Goal: Task Accomplishment & Management: Use online tool/utility

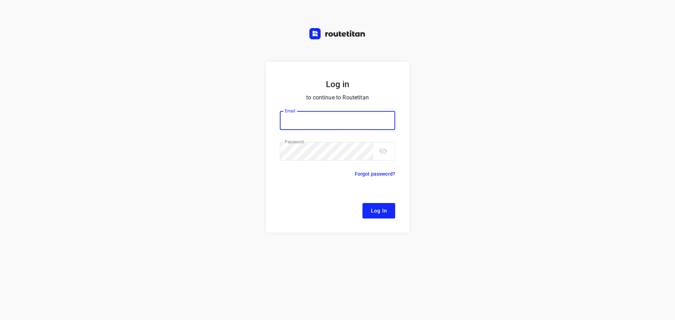
type input "[EMAIL_ADDRESS][DOMAIN_NAME]"
click at [391, 216] on button "Log In" at bounding box center [379, 210] width 33 height 15
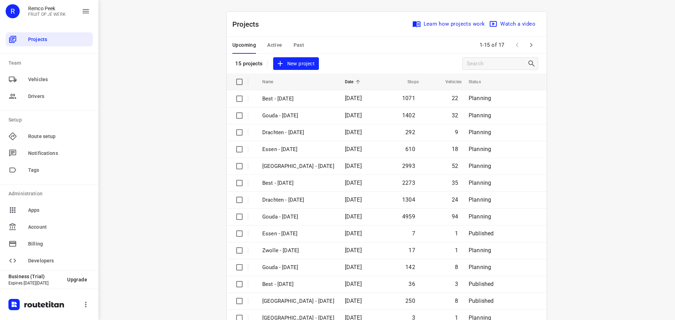
click at [586, 163] on div "i © 2025 Routetitan , © Stadia Maps , © OpenMapTiles © OpenStreetMap contributo…" at bounding box center [386, 160] width 577 height 320
click at [272, 45] on span "Active" at bounding box center [274, 45] width 15 height 9
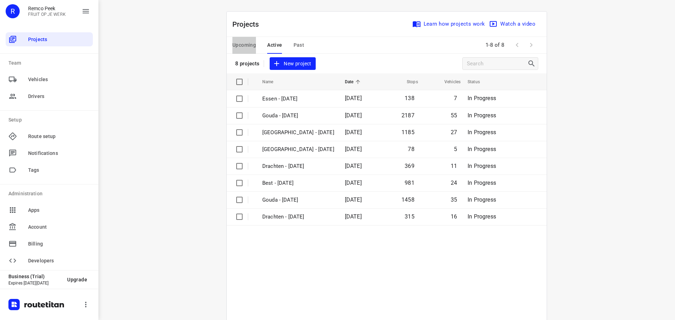
click at [250, 44] on span "Upcoming" at bounding box center [244, 45] width 24 height 9
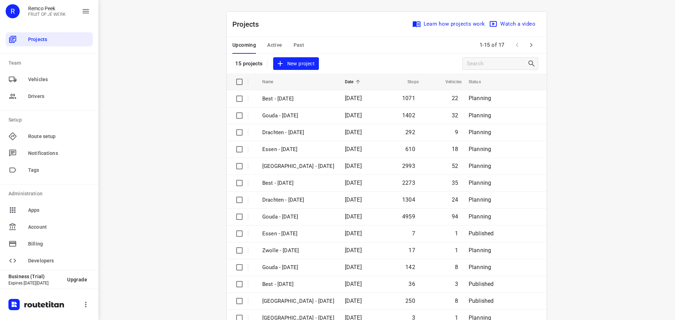
click at [269, 44] on span "Active" at bounding box center [274, 45] width 15 height 9
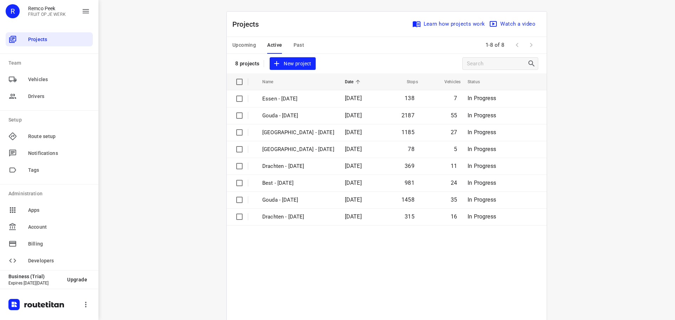
click at [243, 48] on span "Upcoming" at bounding box center [244, 45] width 24 height 9
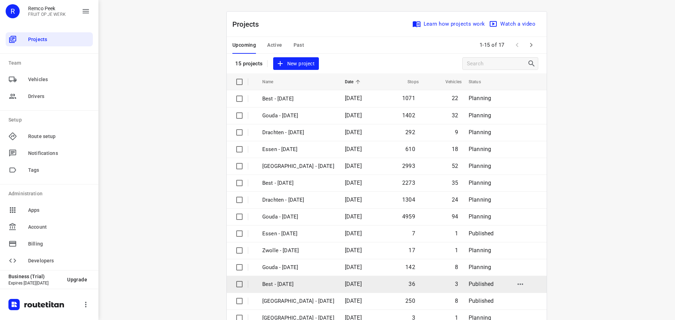
click at [280, 284] on p "Best - [DATE]" at bounding box center [298, 285] width 72 height 8
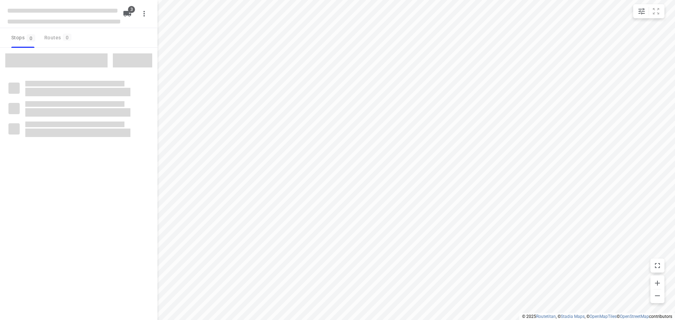
checkbox input "true"
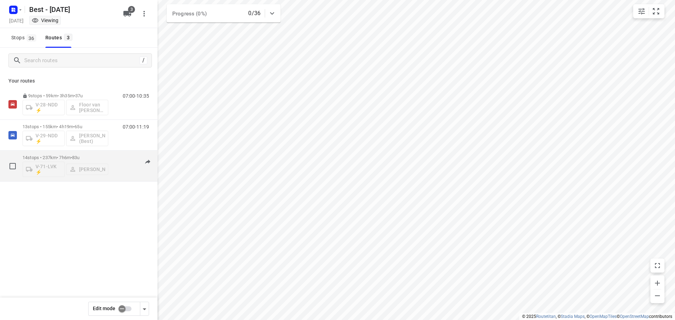
click at [93, 169] on div "V-71-LVK ⚡ [PERSON_NAME]" at bounding box center [66, 168] width 86 height 17
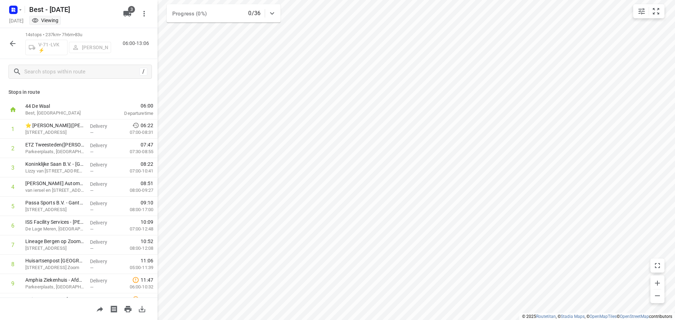
click at [15, 43] on icon "button" at bounding box center [12, 43] width 8 height 8
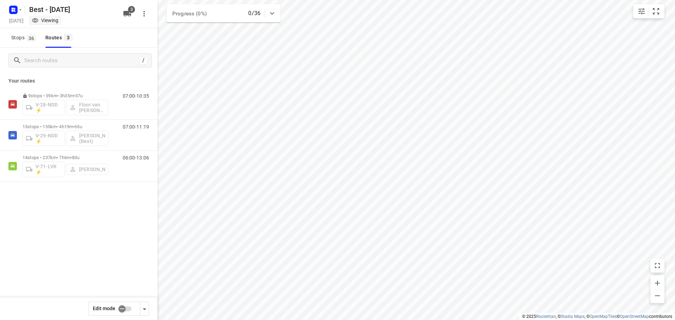
click at [128, 310] on input "checkbox" at bounding box center [122, 308] width 40 height 13
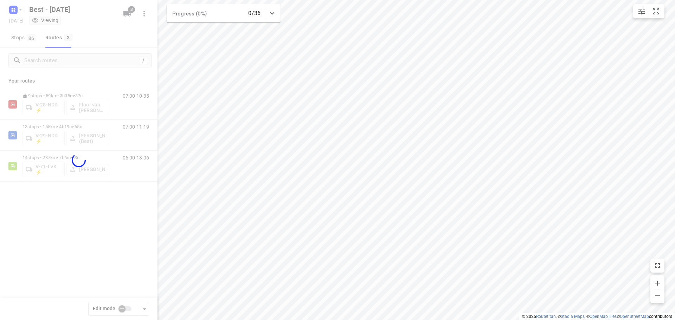
checkbox input "true"
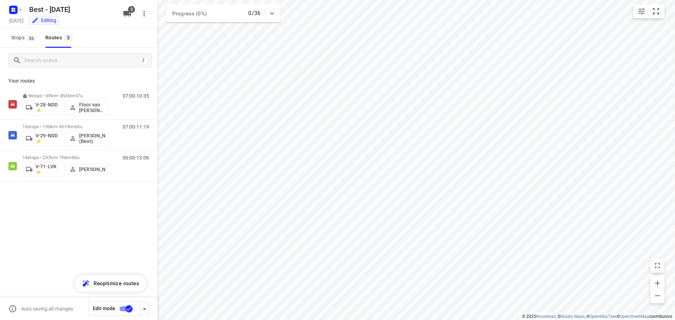
click at [89, 169] on p "[PERSON_NAME]" at bounding box center [92, 170] width 26 height 6
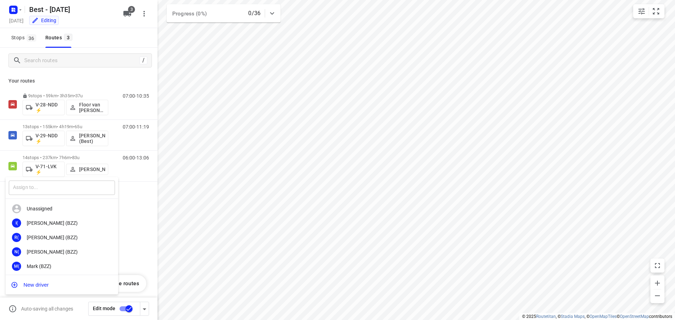
click at [53, 186] on input "text" at bounding box center [62, 188] width 106 height 14
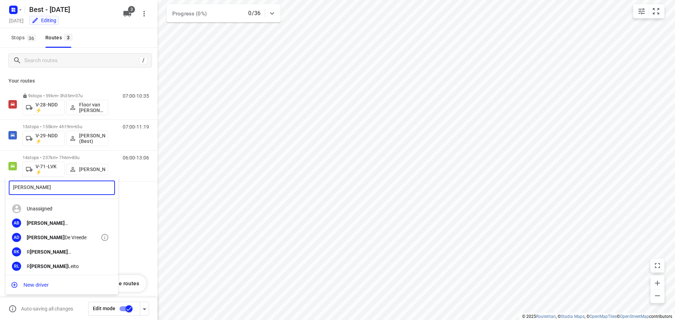
type input "[PERSON_NAME]"
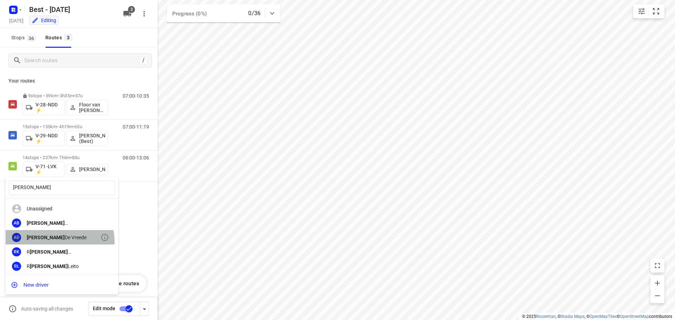
click at [59, 242] on div "AD [PERSON_NAME]" at bounding box center [62, 237] width 113 height 14
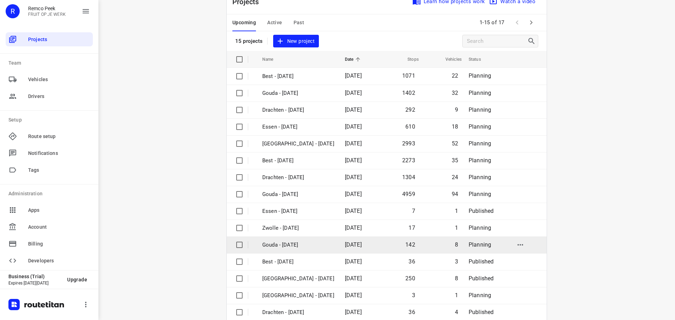
scroll to position [35, 0]
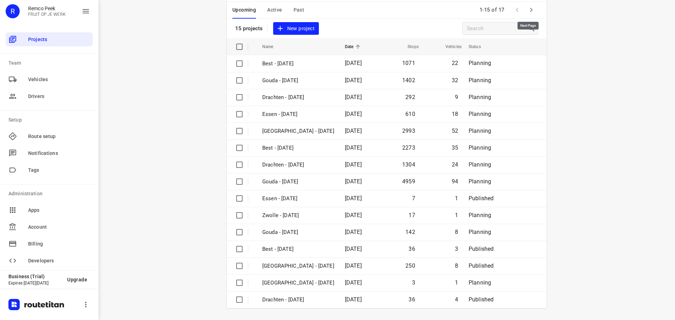
click at [528, 11] on icon "button" at bounding box center [531, 10] width 8 height 8
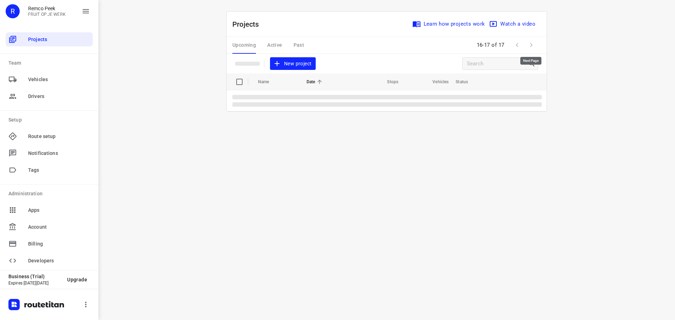
scroll to position [0, 0]
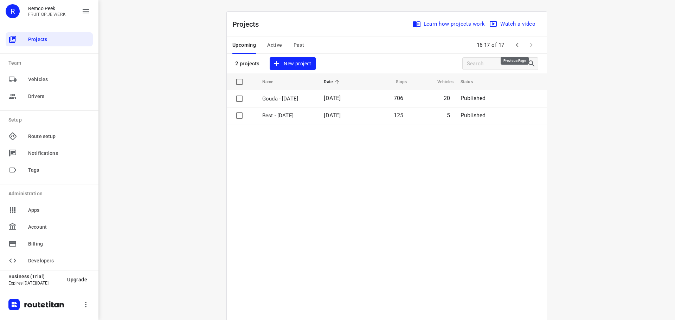
click at [514, 44] on icon "button" at bounding box center [517, 45] width 8 height 8
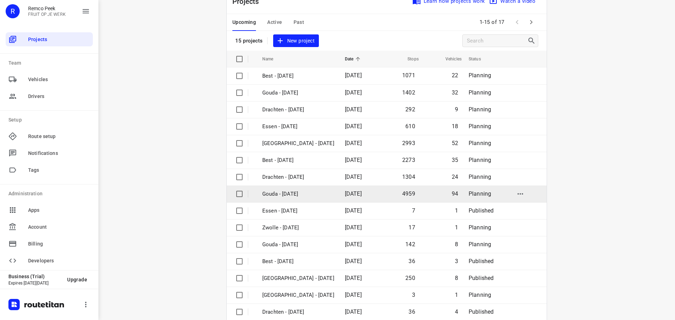
scroll to position [35, 0]
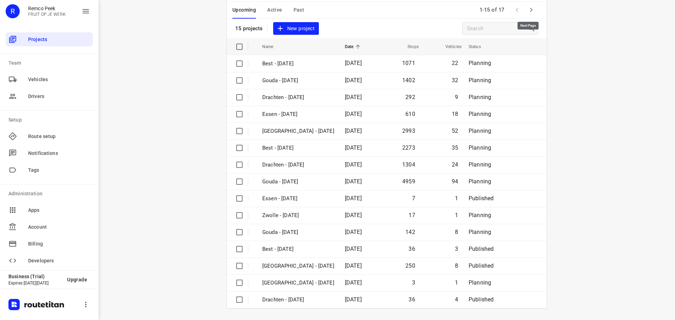
click at [527, 14] on icon "button" at bounding box center [531, 10] width 8 height 8
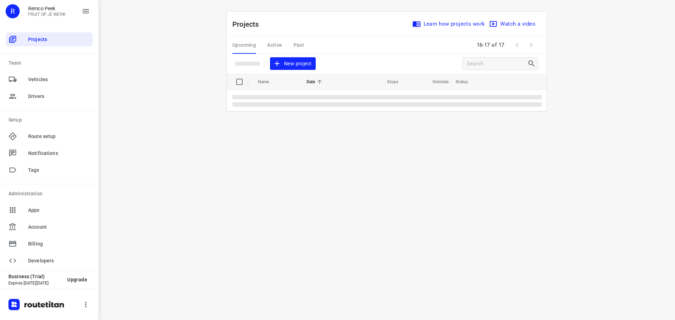
scroll to position [0, 0]
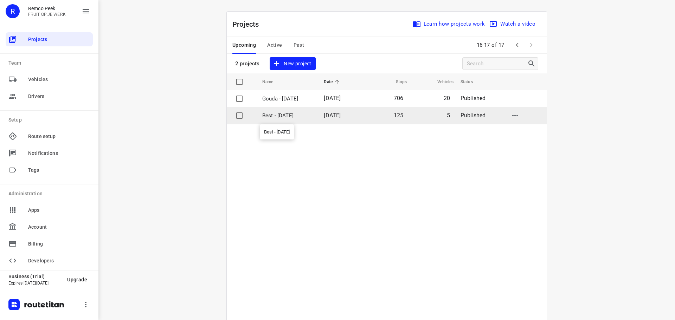
click at [286, 113] on p "Best - [DATE]" at bounding box center [287, 116] width 51 height 8
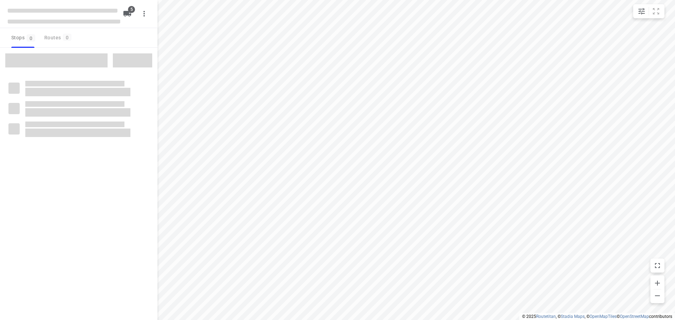
checkbox input "true"
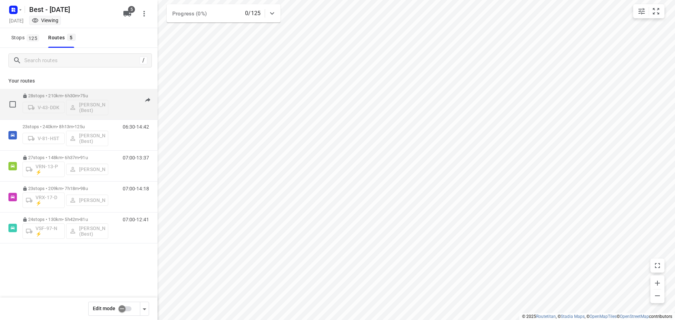
click at [89, 91] on div "28 stops • 210km • 6h30m • 75u V-43-DDK [PERSON_NAME] (Best)" at bounding box center [66, 104] width 86 height 29
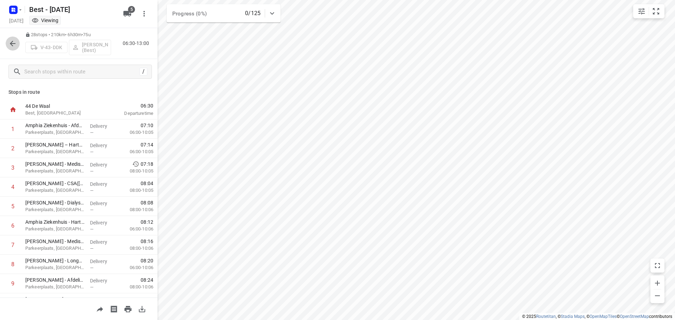
click at [10, 44] on icon "button" at bounding box center [12, 43] width 8 height 8
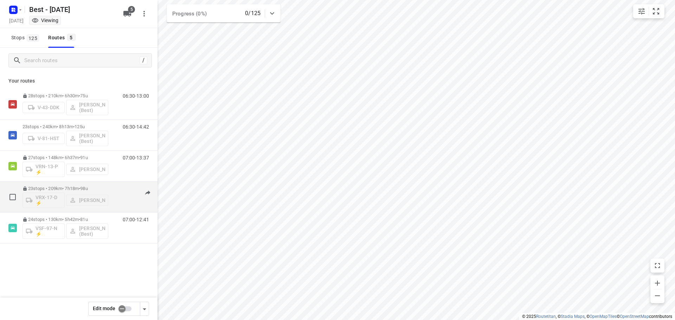
click at [125, 200] on div "07:00-14:18" at bounding box center [131, 199] width 35 height 26
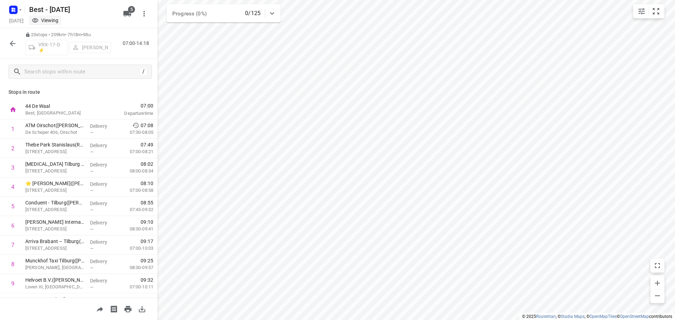
click at [97, 46] on div "VRX-17-D ⚡ [PERSON_NAME]" at bounding box center [68, 46] width 86 height 17
click at [13, 41] on icon "button" at bounding box center [13, 44] width 6 height 6
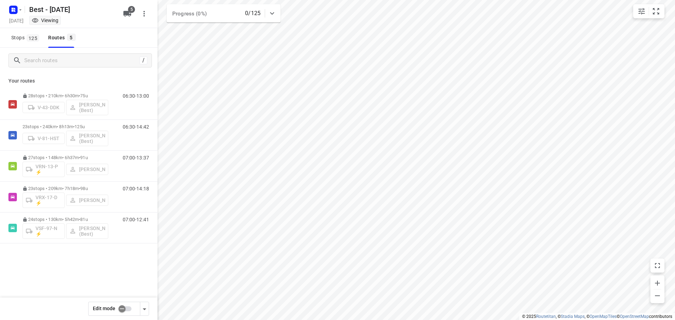
click at [123, 312] on input "checkbox" at bounding box center [122, 308] width 40 height 13
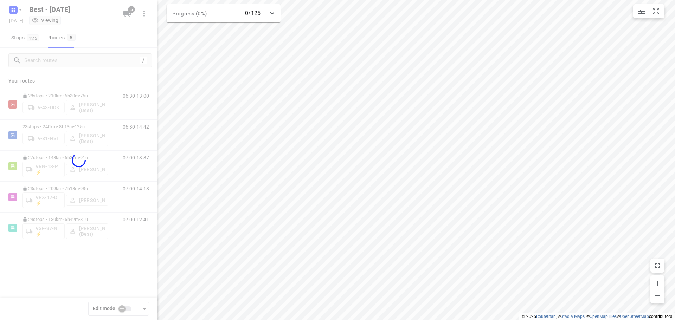
checkbox input "true"
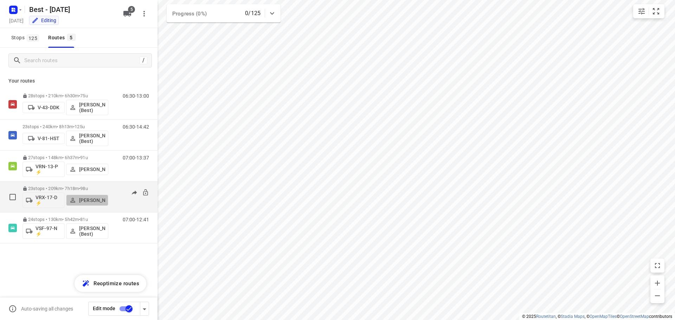
click at [82, 198] on p "[PERSON_NAME]" at bounding box center [92, 201] width 26 height 6
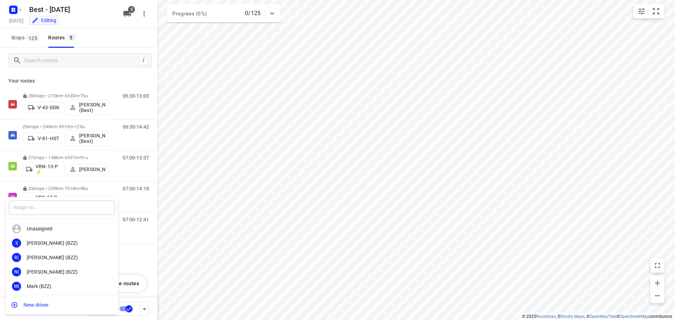
drag, startPoint x: 57, startPoint y: 216, endPoint x: 58, endPoint y: 207, distance: 8.8
click at [57, 212] on div "​" at bounding box center [62, 208] width 113 height 22
click at [58, 207] on input "text" at bounding box center [62, 208] width 106 height 14
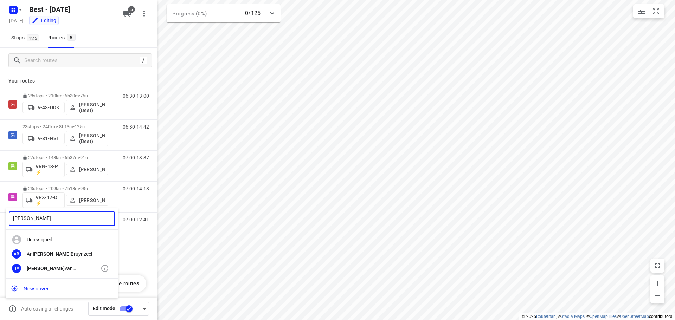
type input "[PERSON_NAME]"
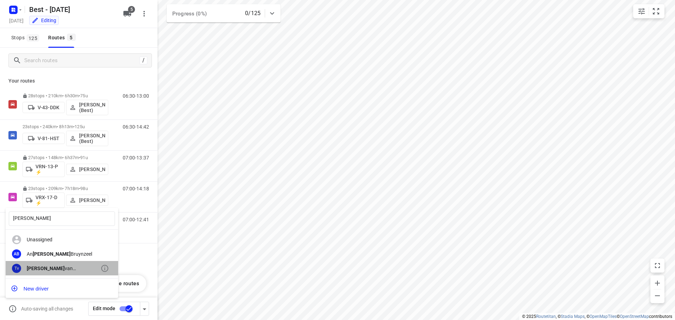
click at [73, 266] on div "[PERSON_NAME] (Best)" at bounding box center [64, 269] width 74 height 6
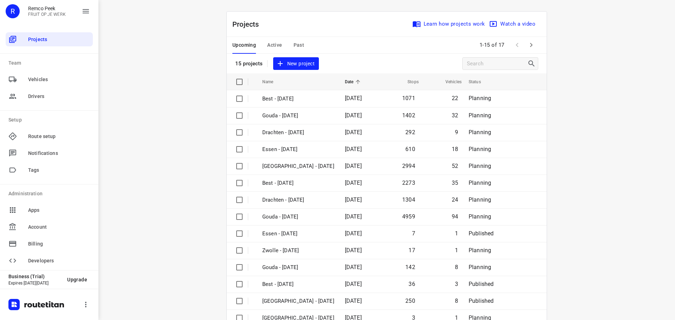
click at [274, 44] on span "Active" at bounding box center [274, 45] width 15 height 9
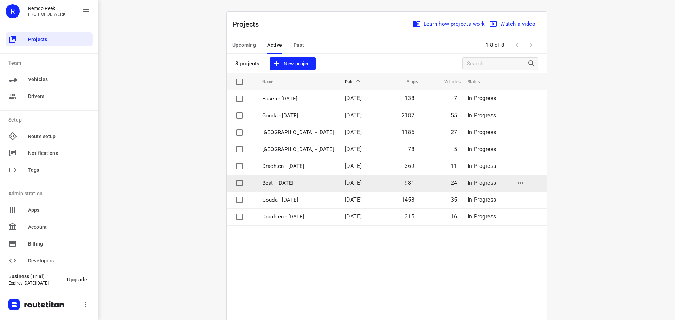
click at [279, 185] on p "Best - [DATE]" at bounding box center [298, 183] width 72 height 8
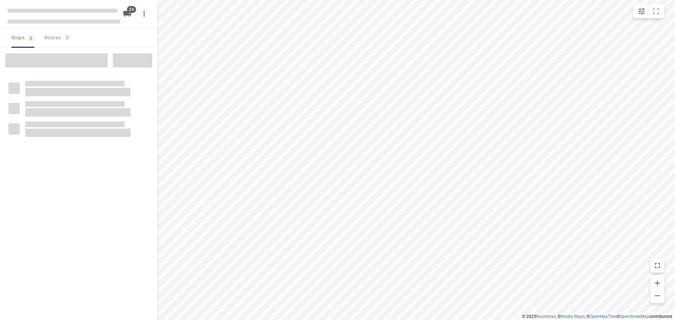
checkbox input "true"
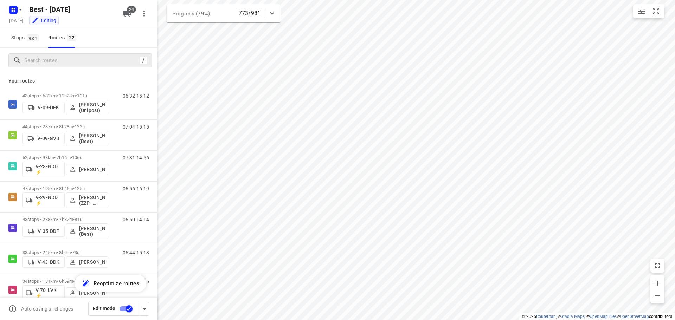
click at [93, 56] on div "/" at bounding box center [79, 60] width 143 height 14
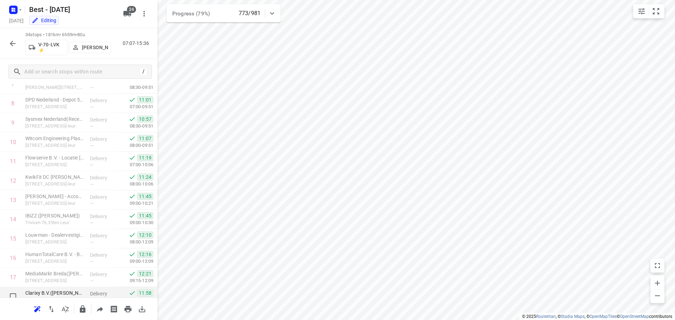
scroll to position [70, 0]
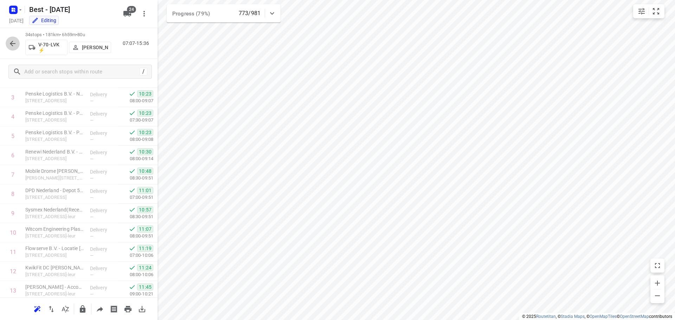
click at [11, 48] on button "button" at bounding box center [13, 44] width 14 height 14
